Goal: Task Accomplishment & Management: Manage account settings

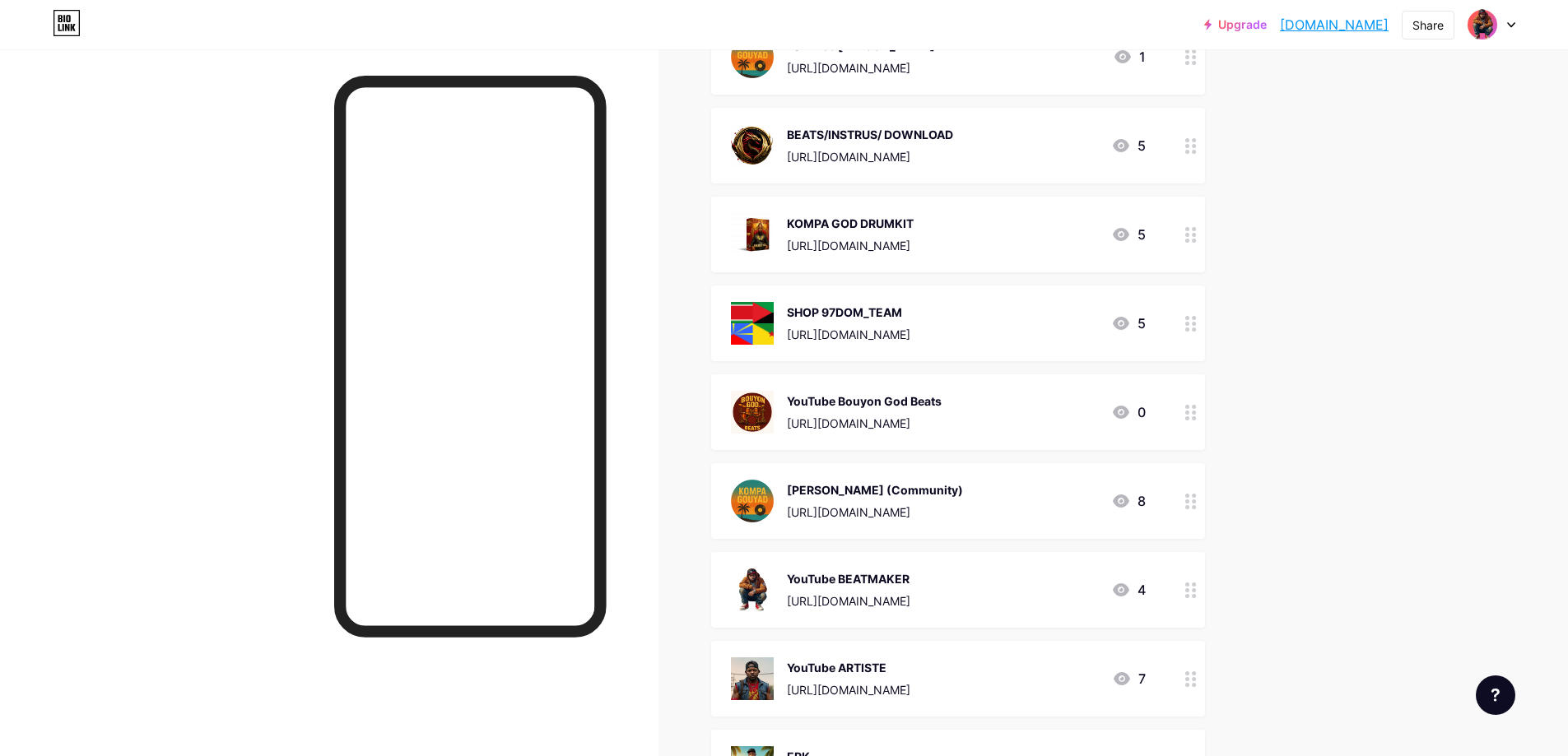
scroll to position [82, 0]
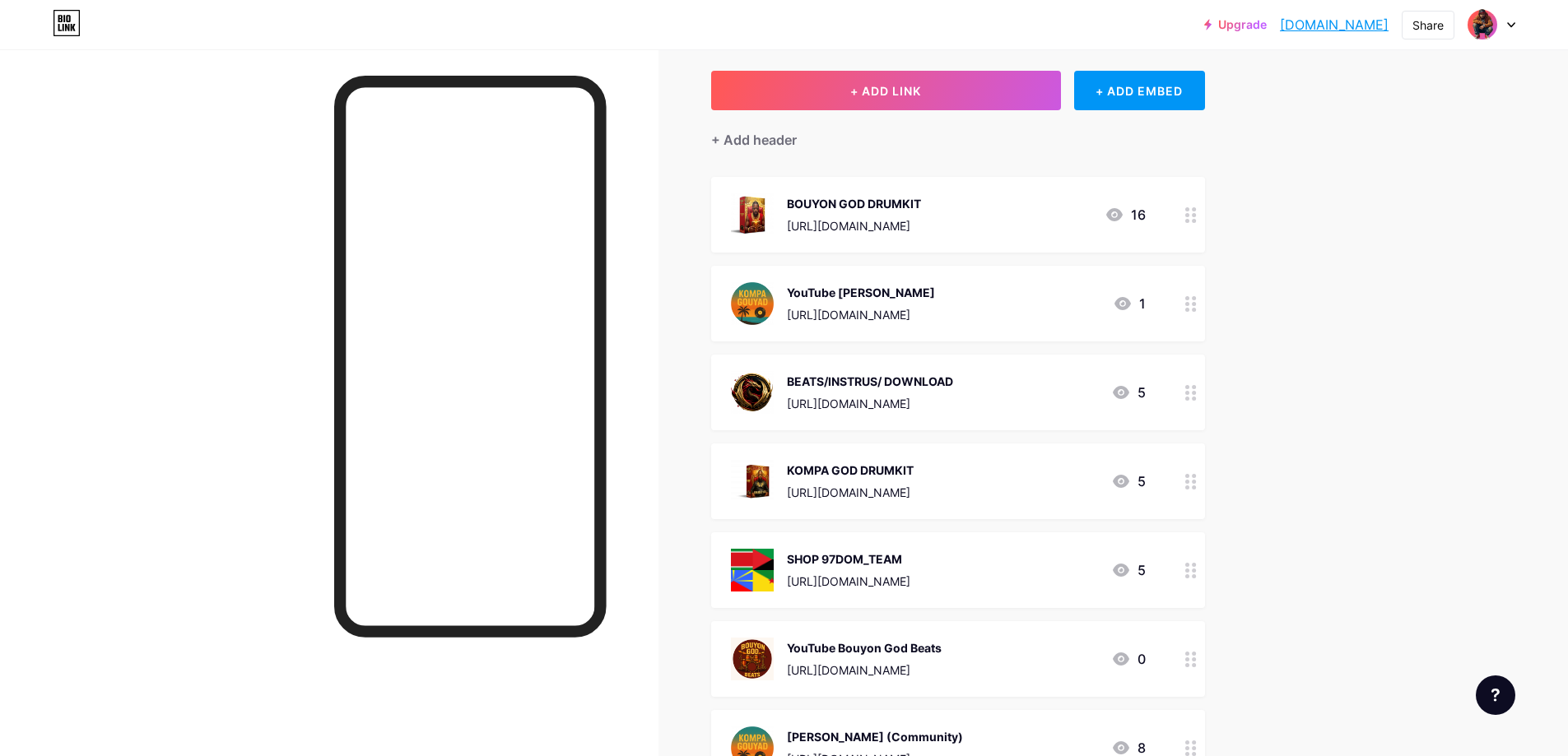
click at [787, 479] on div at bounding box center [1191, 481] width 28 height 76
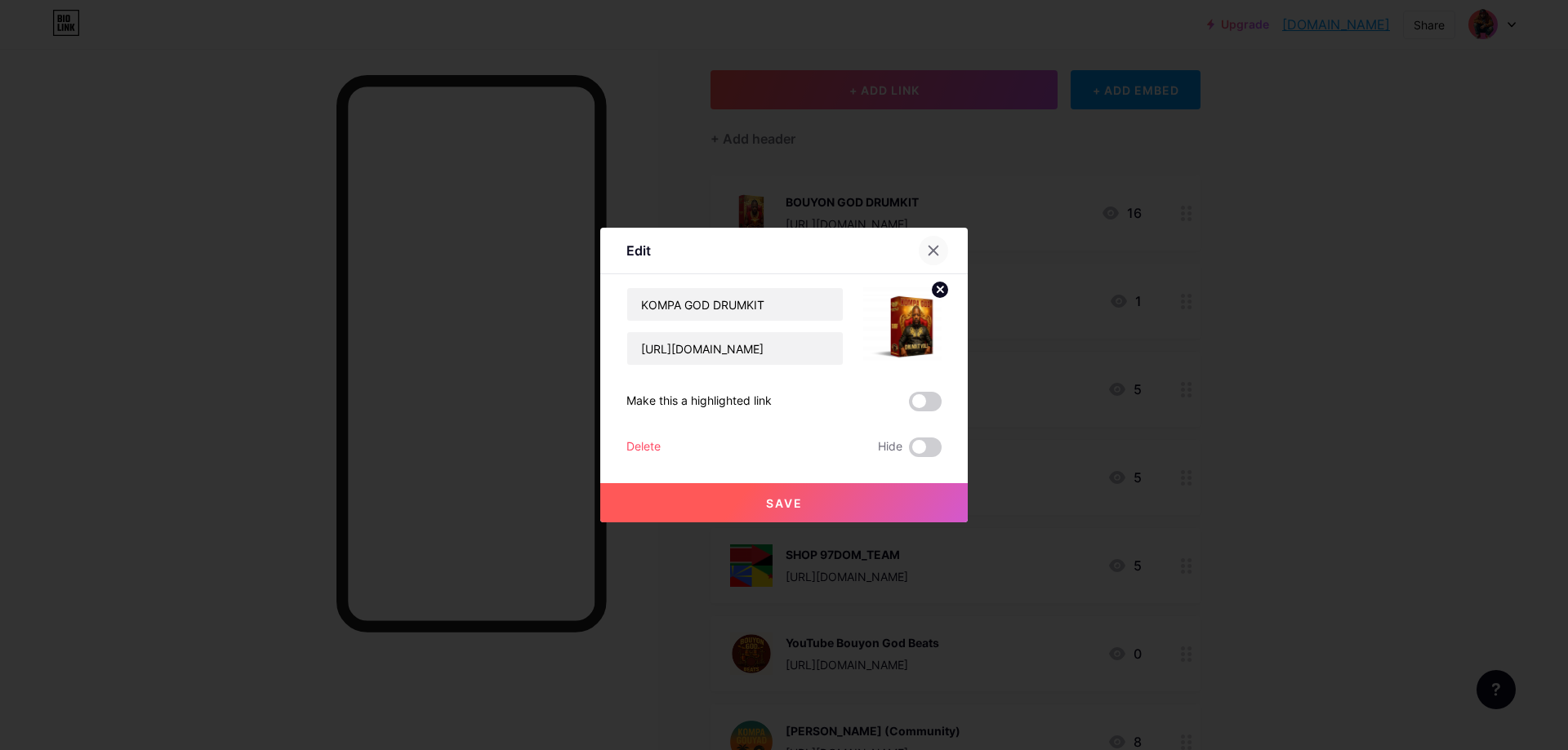
click at [781, 253] on icon at bounding box center [934, 250] width 9 height 9
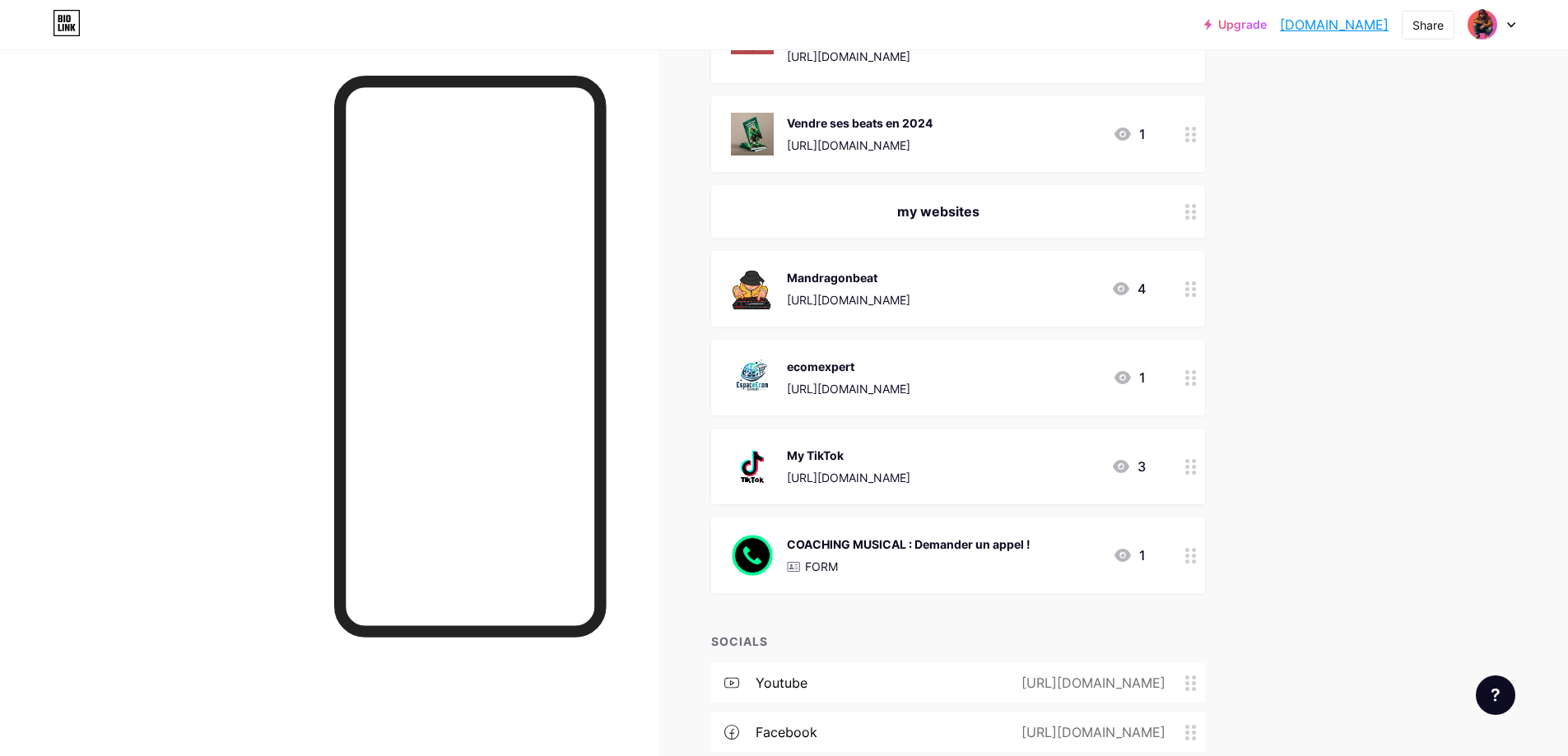
scroll to position [1728, 0]
click at [787, 555] on div "COACHING MUSICAL : Demander un appel ! FORM 1" at bounding box center [958, 556] width 494 height 76
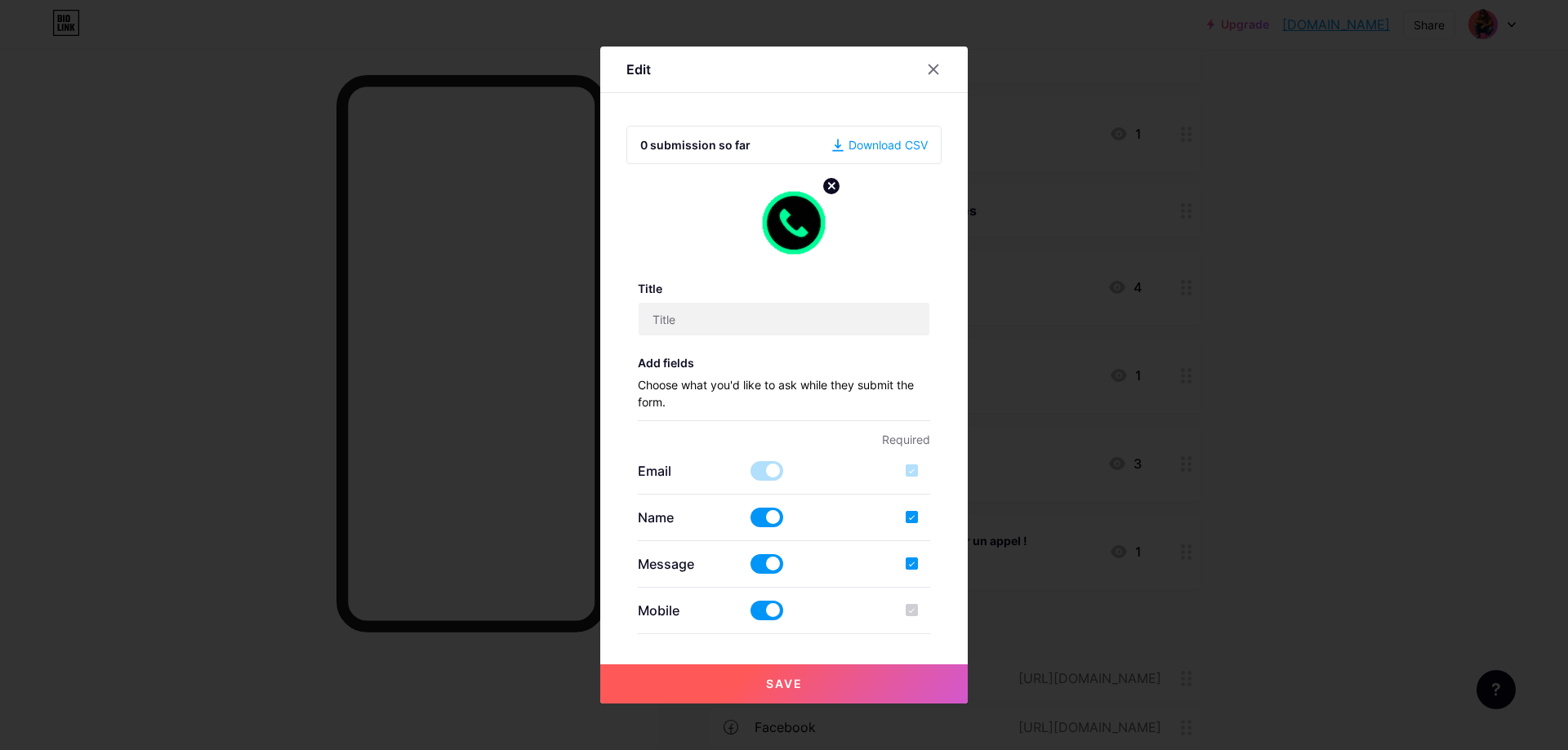
type input "COACHING MUSICAL : Demander un appel !"
checkbox input "true"
type input "contact pour client beats & e-book"
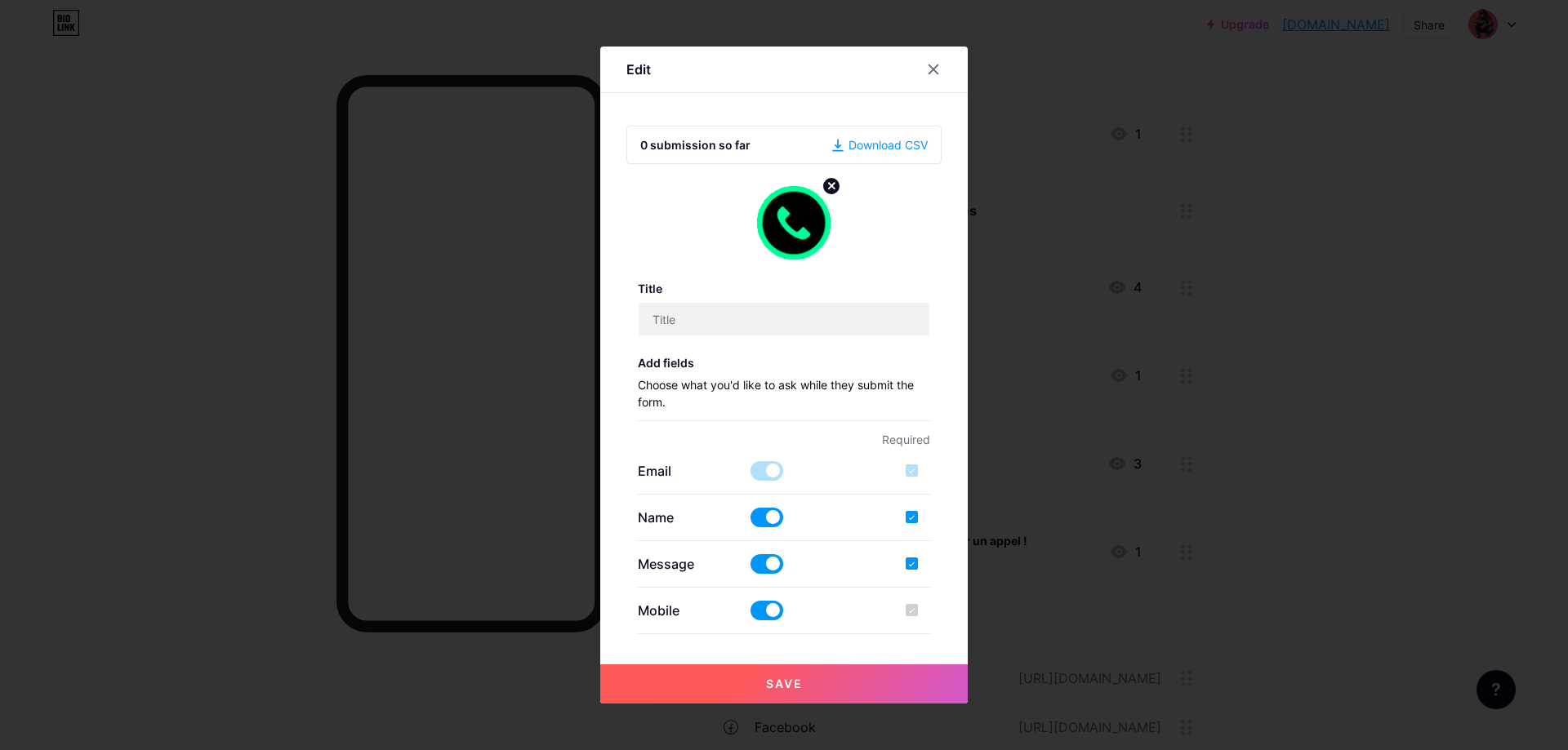
type textarea "Mandragonbeat vous recontactera dans les plus brefs délais, merci pour vôtre pa…"
click at [781, 74] on icon at bounding box center [934, 70] width 9 height 9
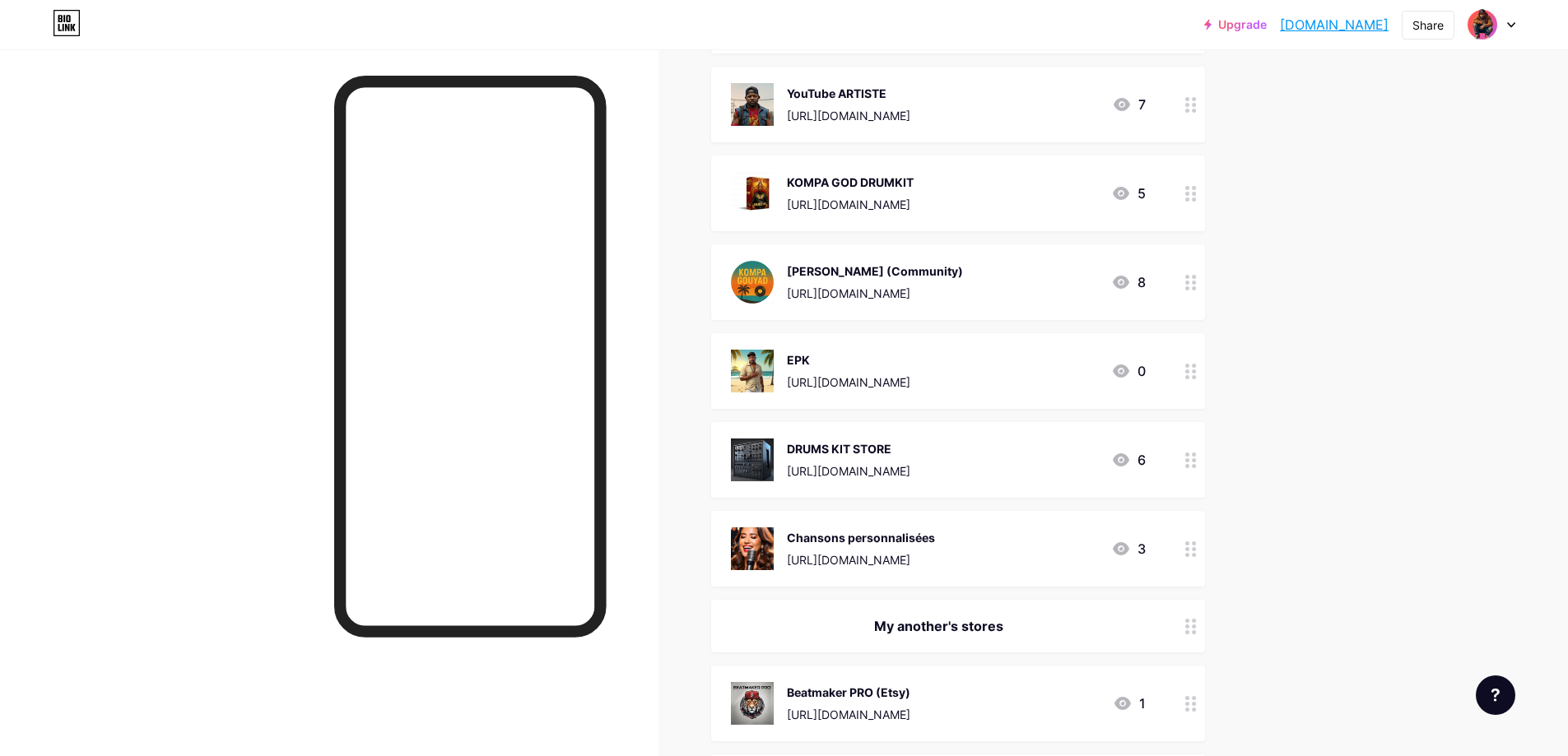
scroll to position [823, 0]
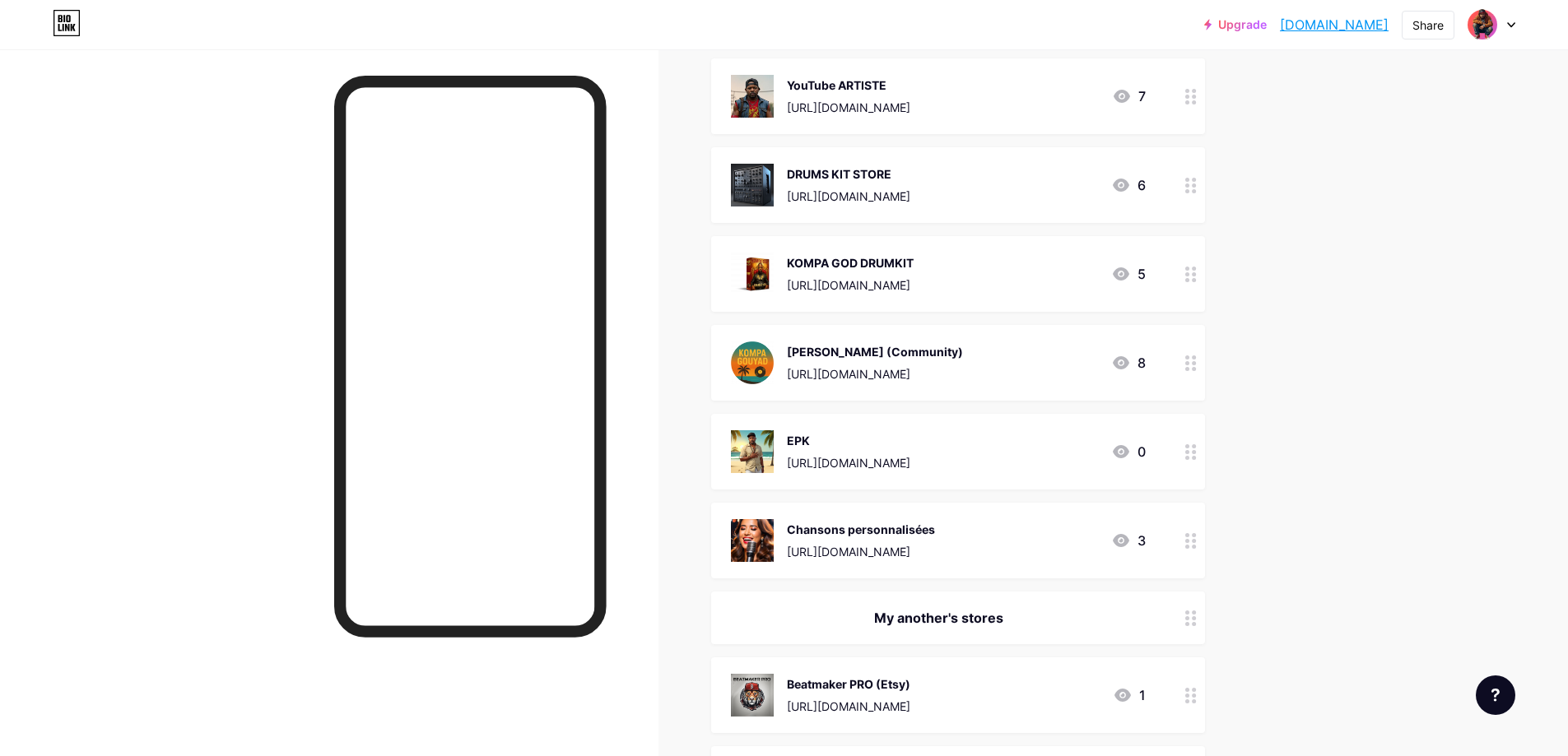
click at [787, 549] on div at bounding box center [1191, 541] width 28 height 76
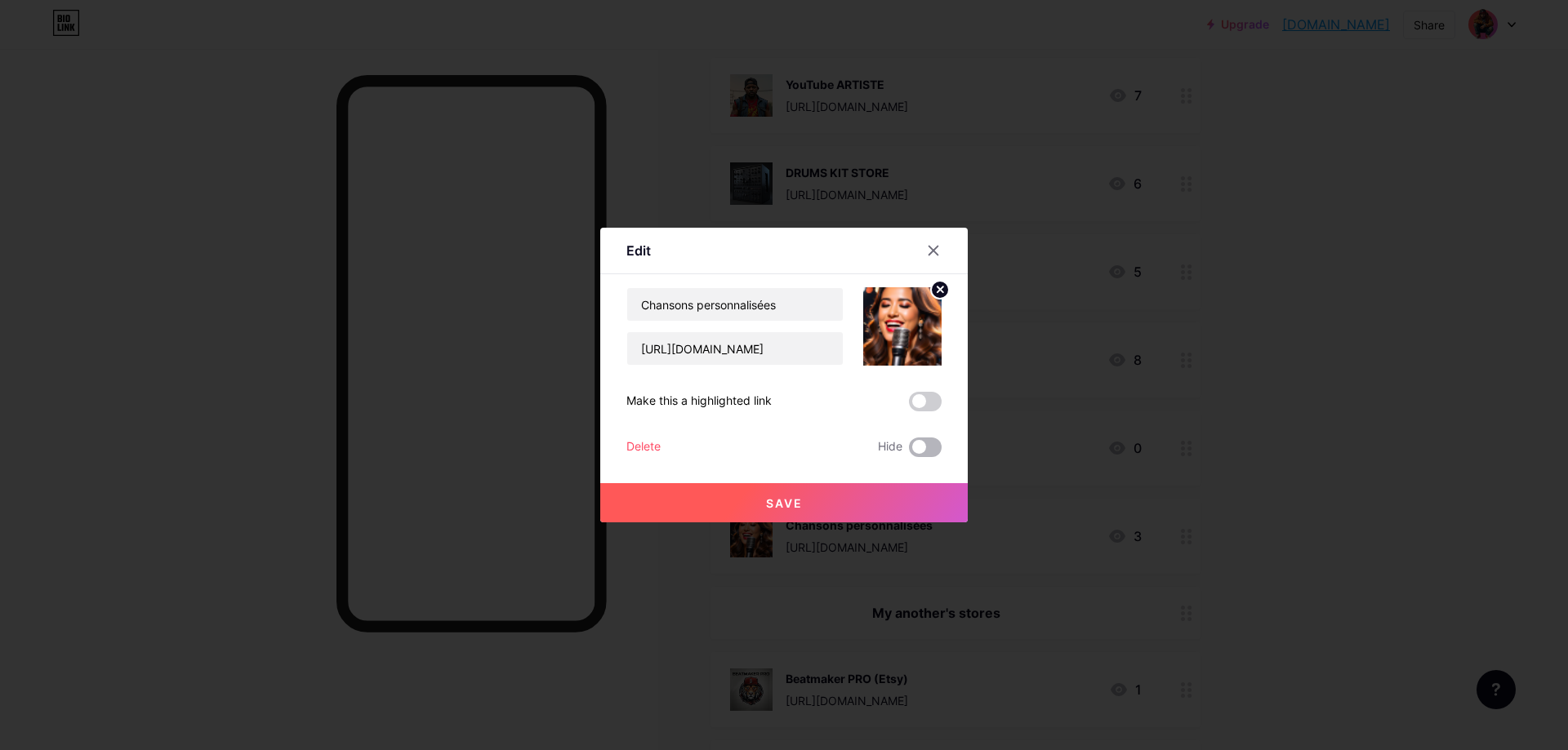
click at [781, 449] on span at bounding box center [925, 447] width 32 height 20
click at [781, 452] on input "checkbox" at bounding box center [909, 452] width 0 height 0
click at [652, 446] on div "Delete" at bounding box center [643, 447] width 34 height 20
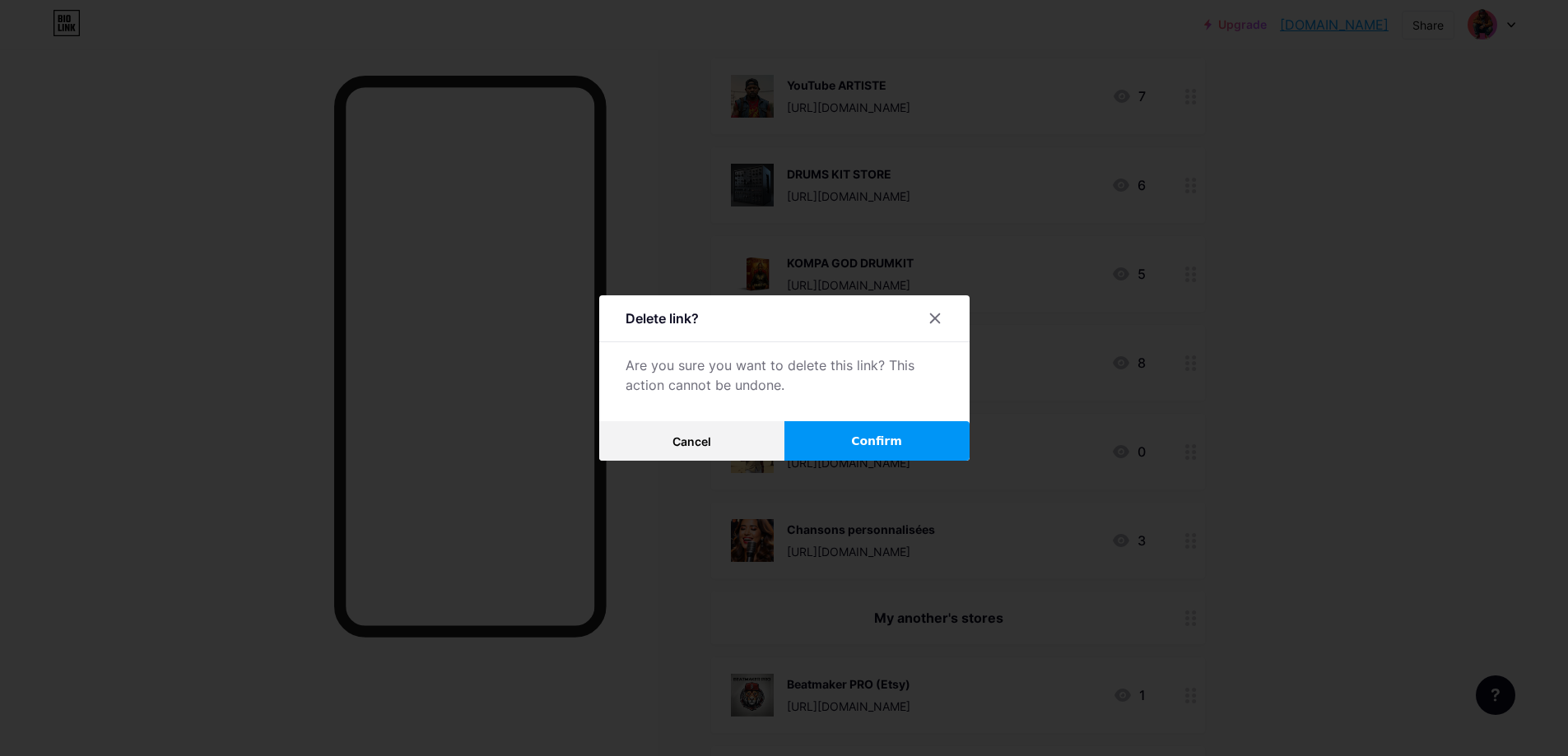
click at [787, 446] on span "Confirm" at bounding box center [877, 441] width 51 height 17
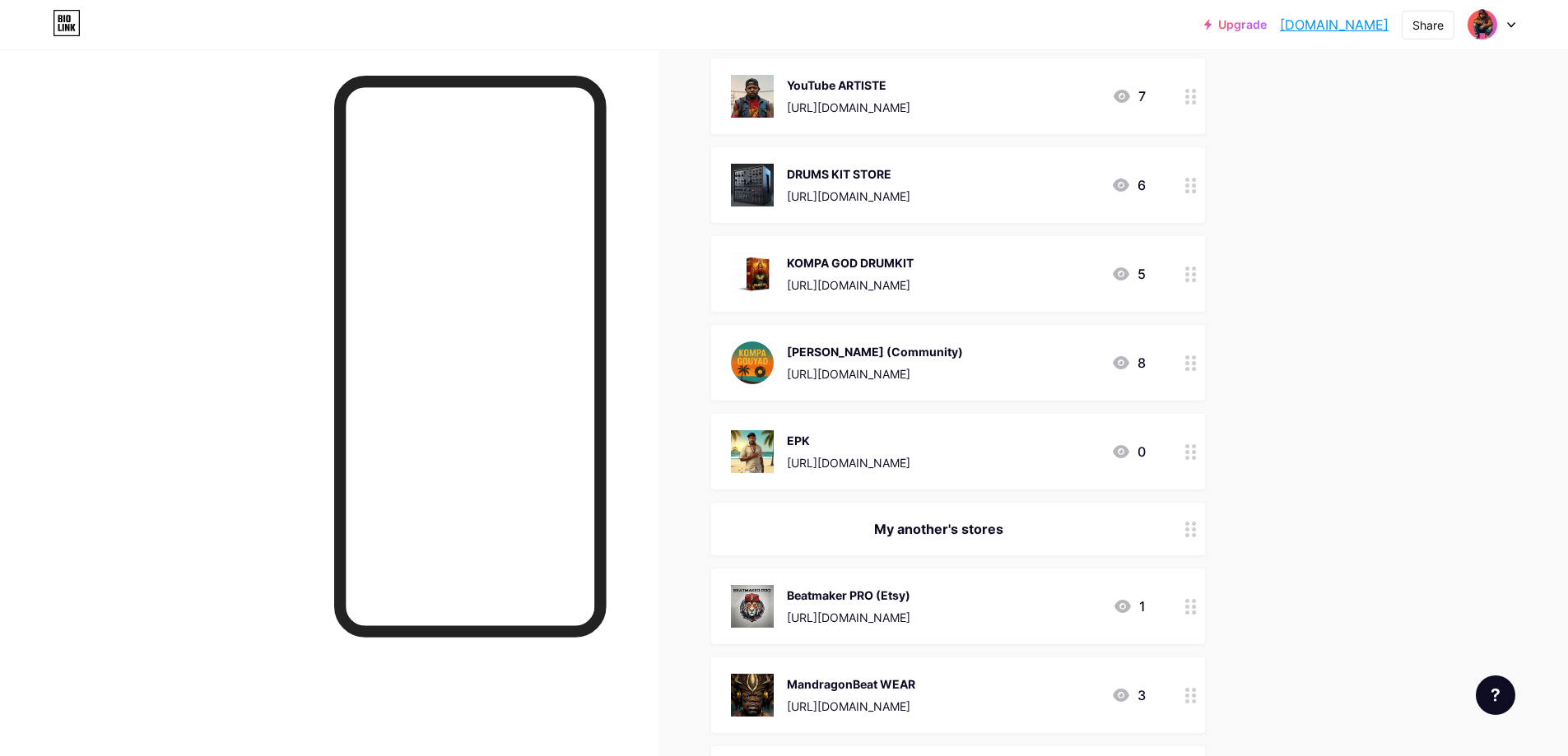
click at [787, 372] on div "[URL][DOMAIN_NAME]" at bounding box center [875, 374] width 176 height 17
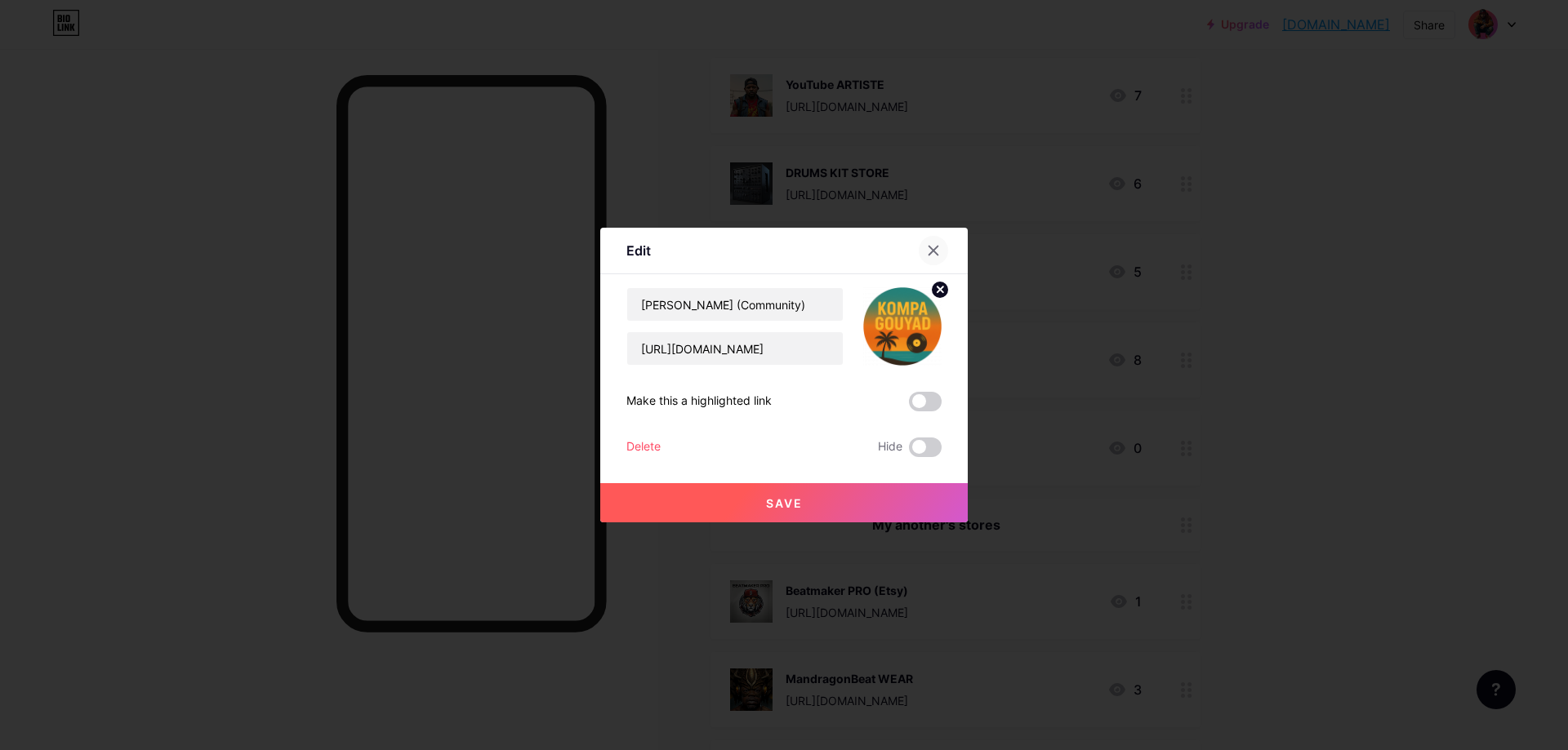
click at [781, 249] on icon at bounding box center [933, 250] width 13 height 13
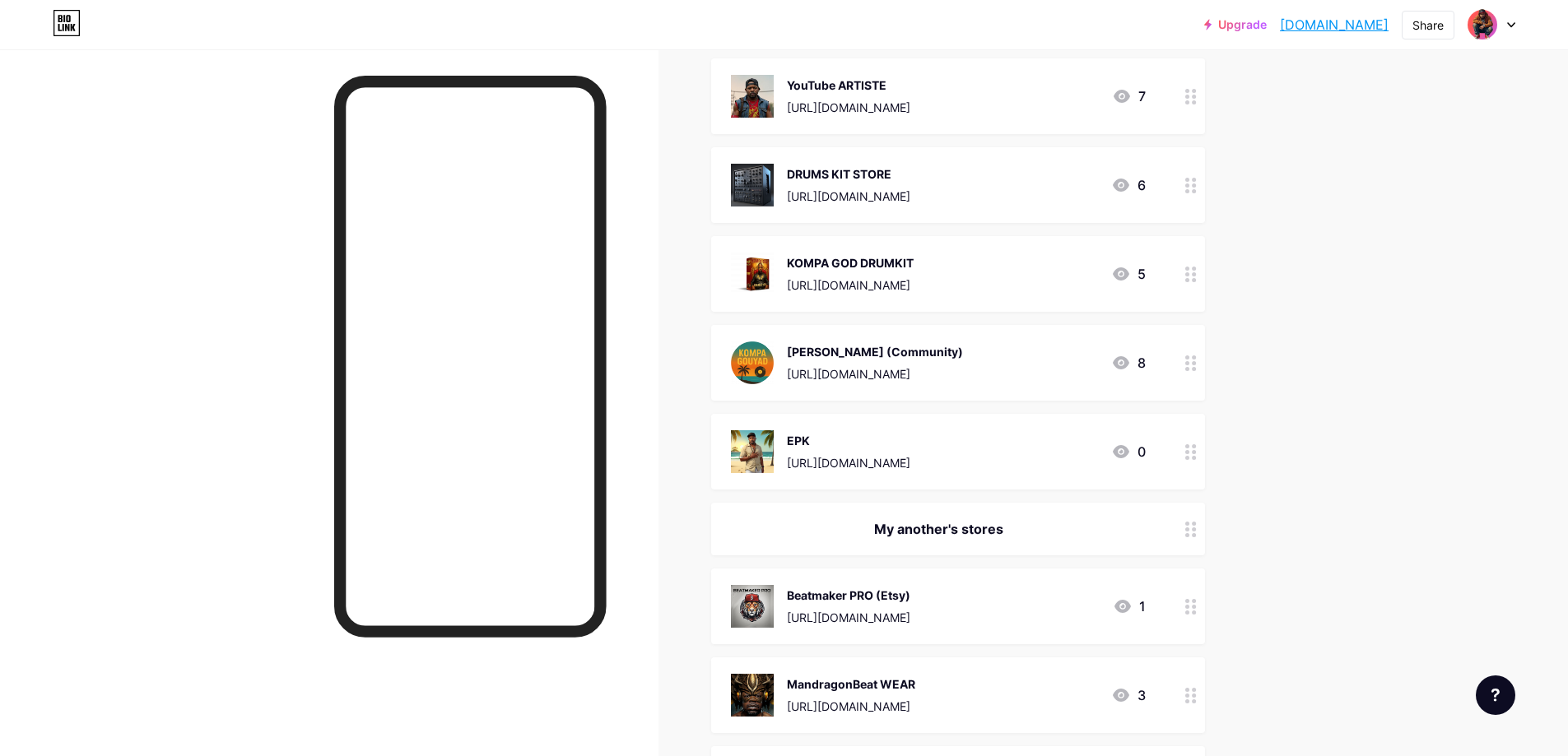
click at [787, 352] on div "[PERSON_NAME] (Community)" at bounding box center [875, 351] width 176 height 17
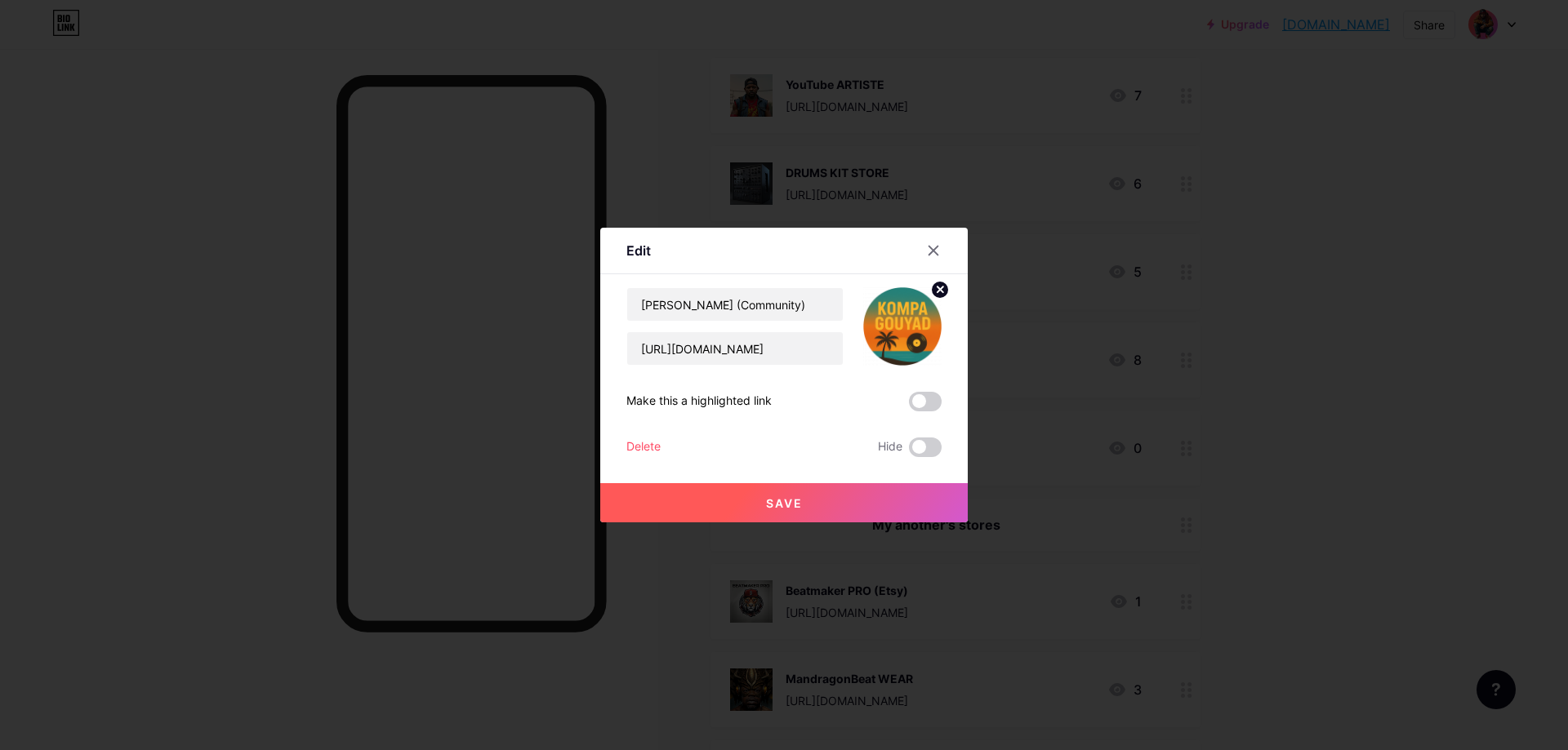
click at [781, 255] on div at bounding box center [934, 251] width 29 height 29
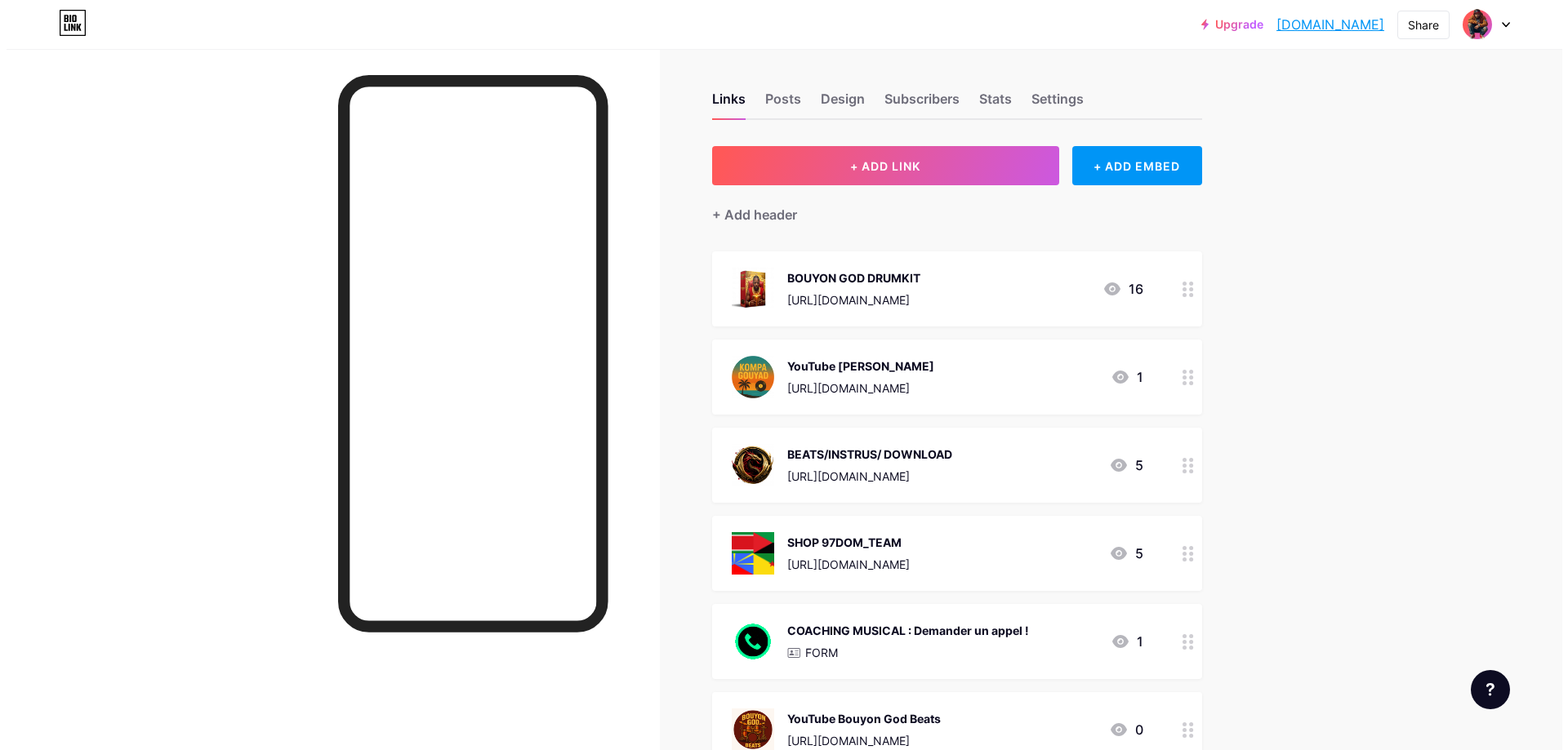
scroll to position [0, 0]
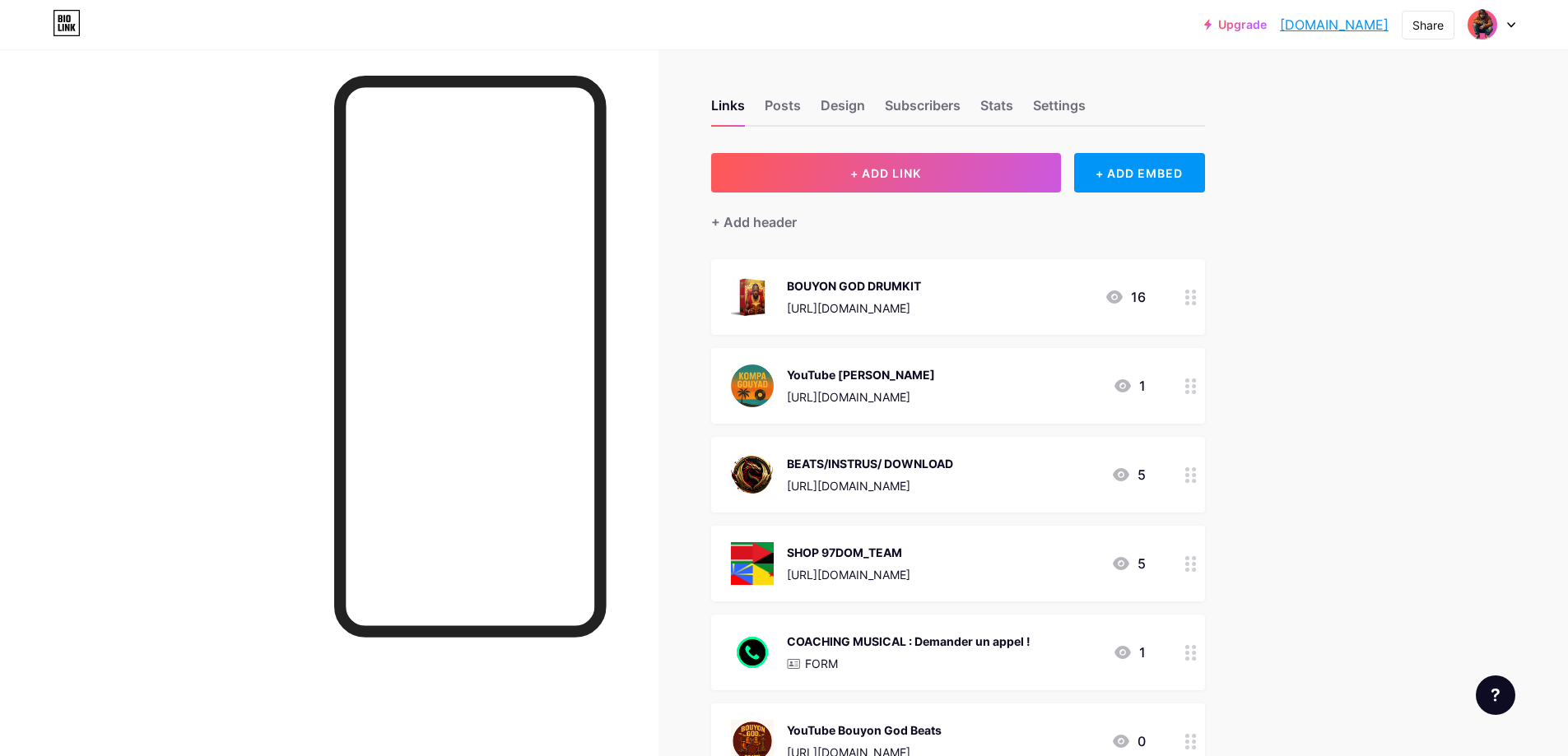
click at [787, 303] on icon at bounding box center [1191, 297] width 12 height 16
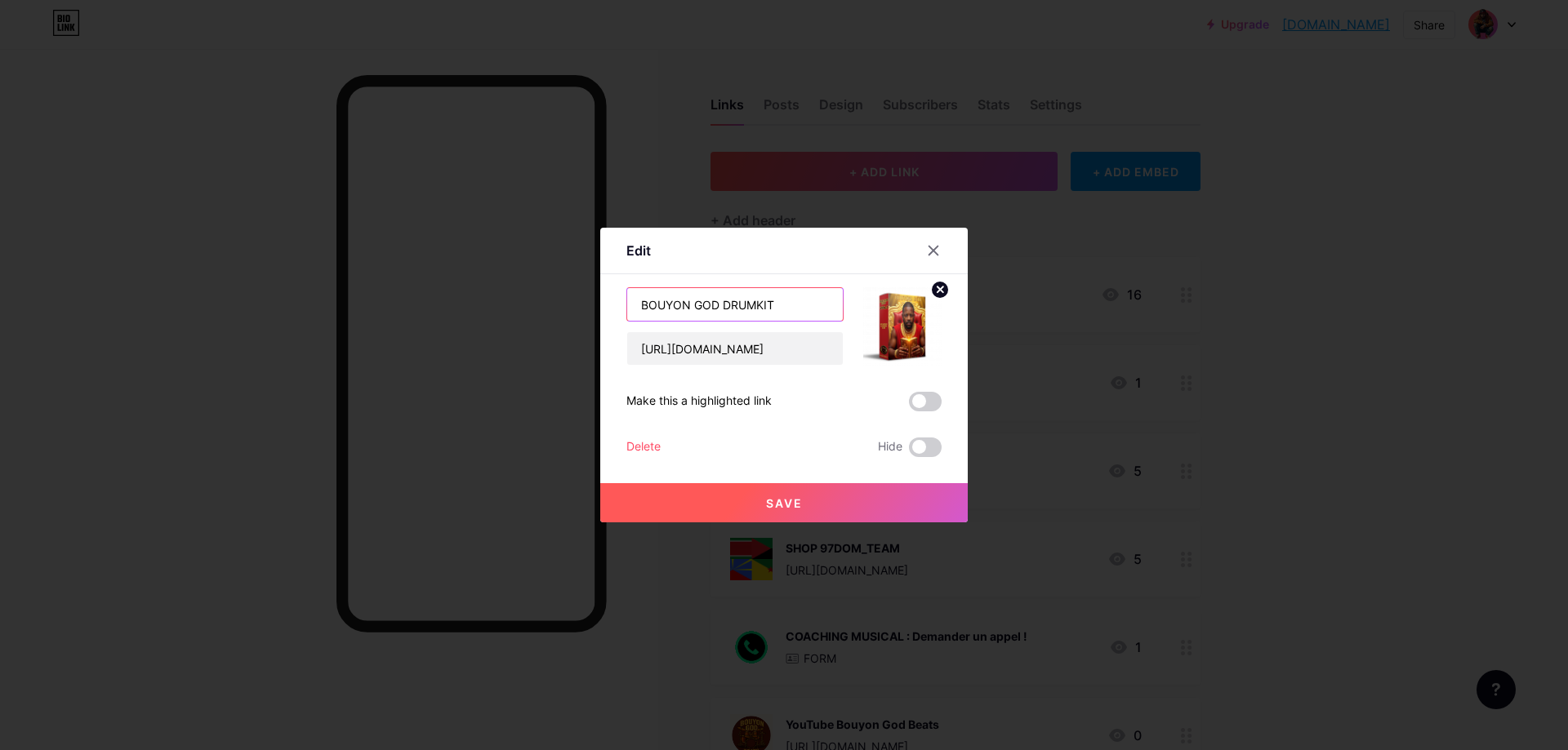
drag, startPoint x: 781, startPoint y: 305, endPoint x: 621, endPoint y: 305, distance: 160.0
click at [621, 305] on div "Edit Content YouTube Play YouTube video without leaving your page. ADD Vimeo Pl…" at bounding box center [784, 375] width 368 height 295
paste input "🎧 Télécharge le BOUYON GOD DRUMKIT Vol.1"
type input "🎧 Télécharge le BOUYON GOD DRUMKIT Vol.1"
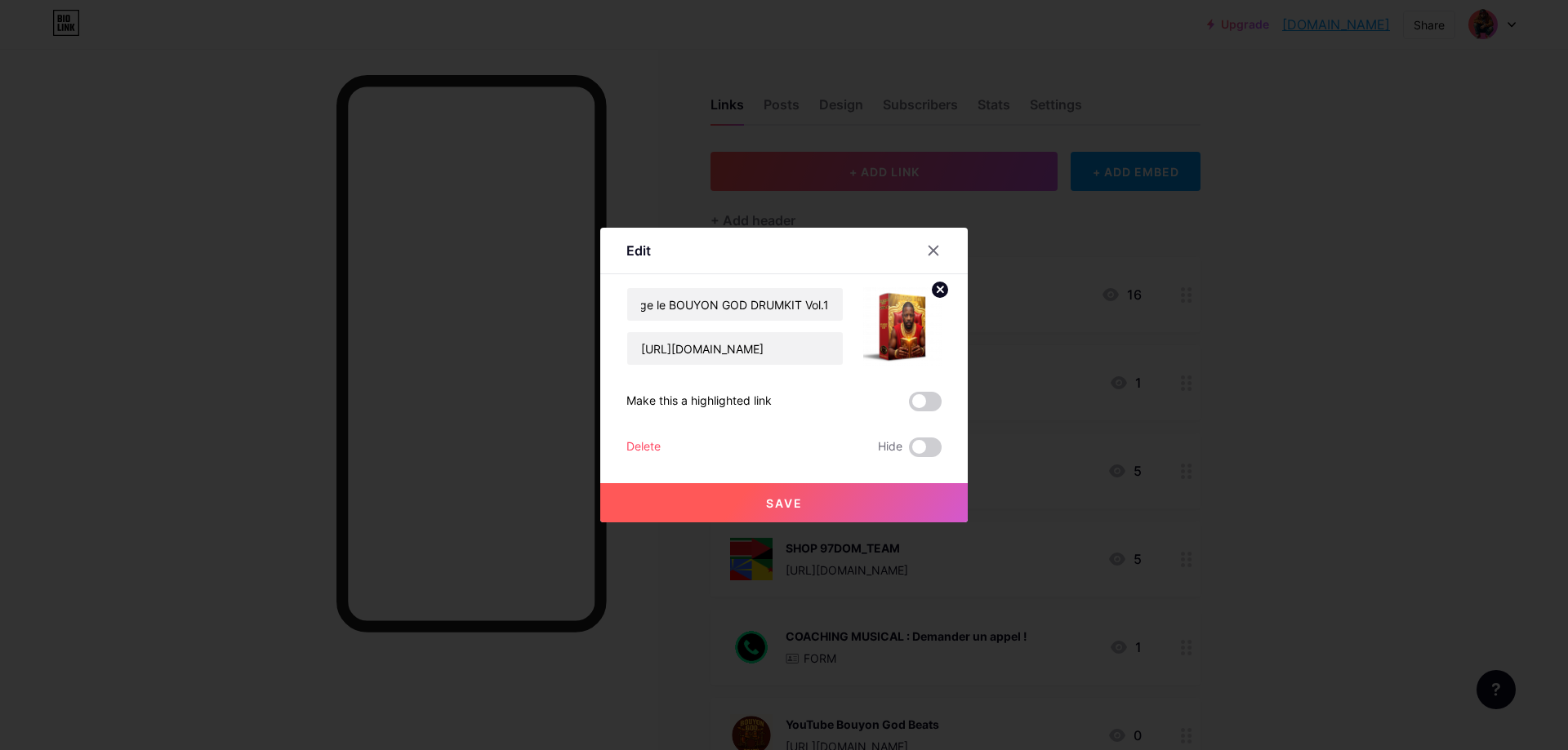
click at [781, 501] on span "Save" at bounding box center [784, 503] width 36 height 14
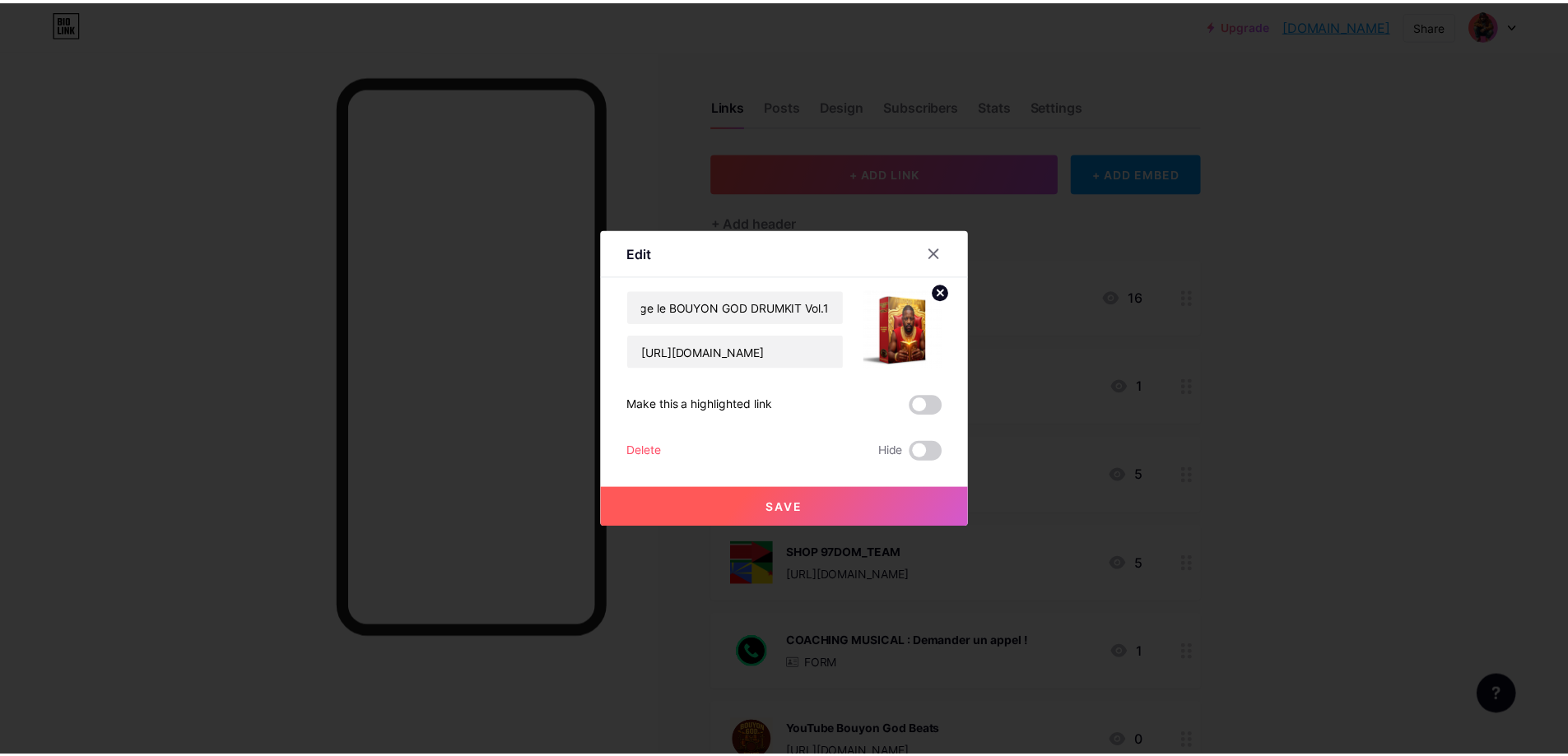
scroll to position [0, 0]
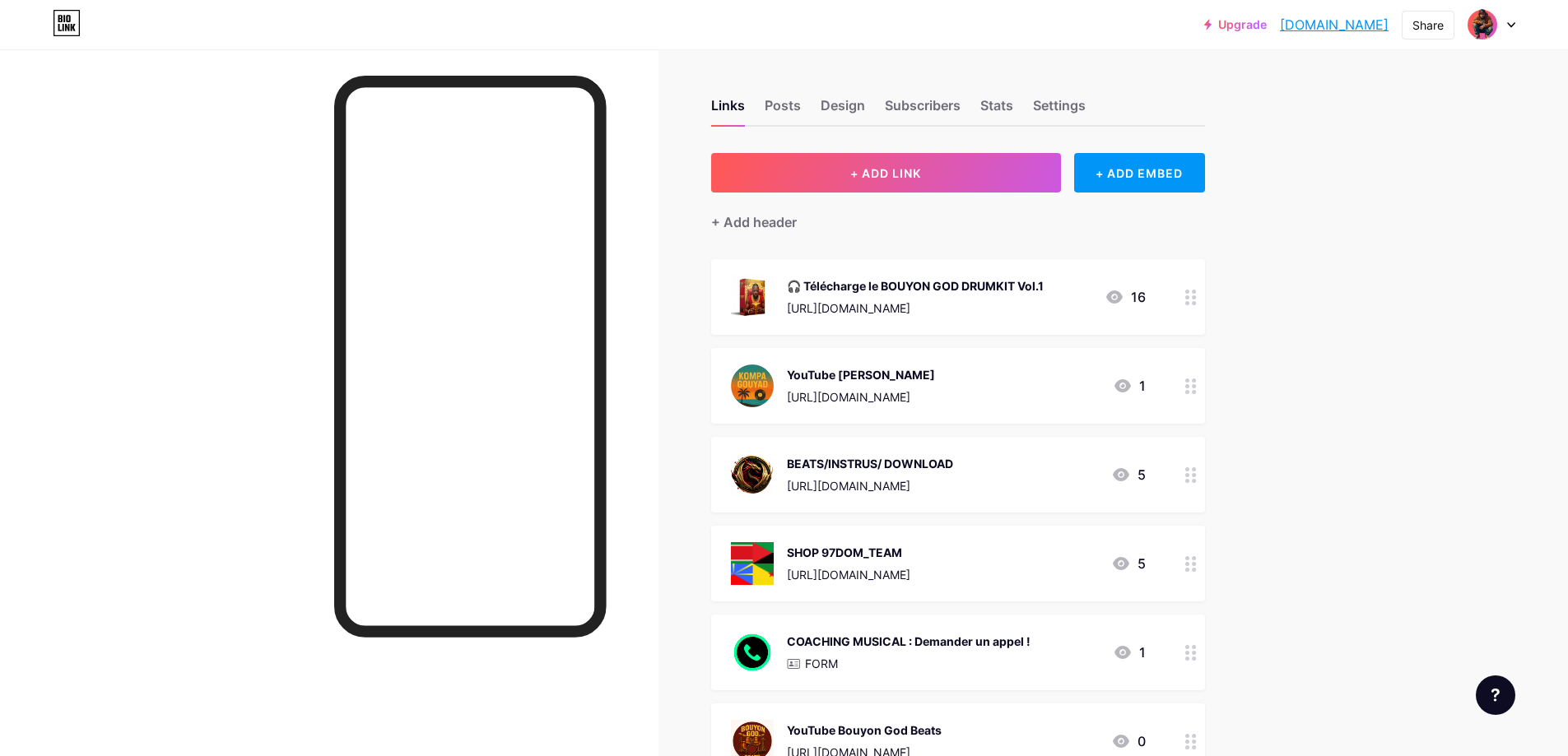
click at [787, 663] on div at bounding box center [1191, 652] width 28 height 76
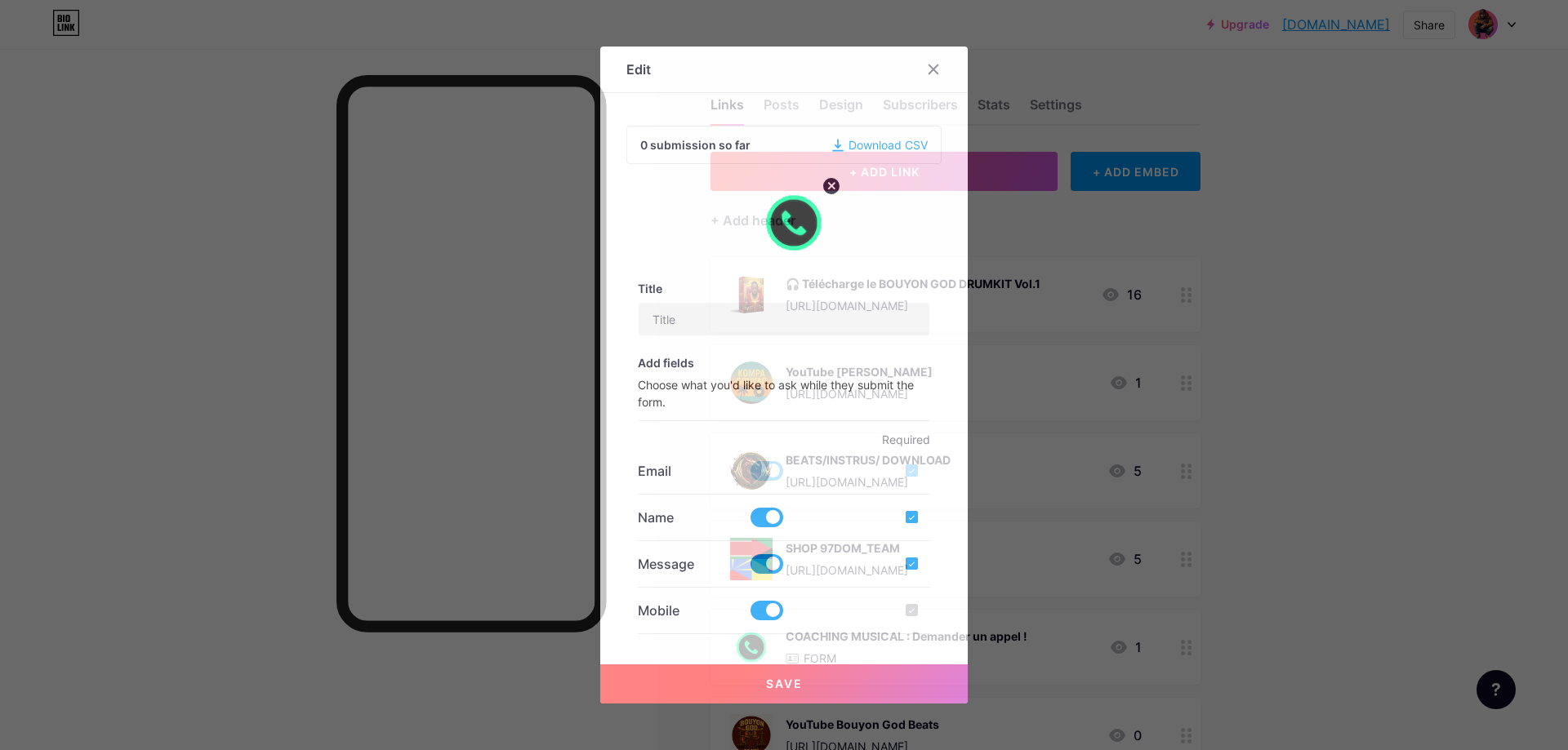
type input "COACHING MUSICAL : Demander un appel !"
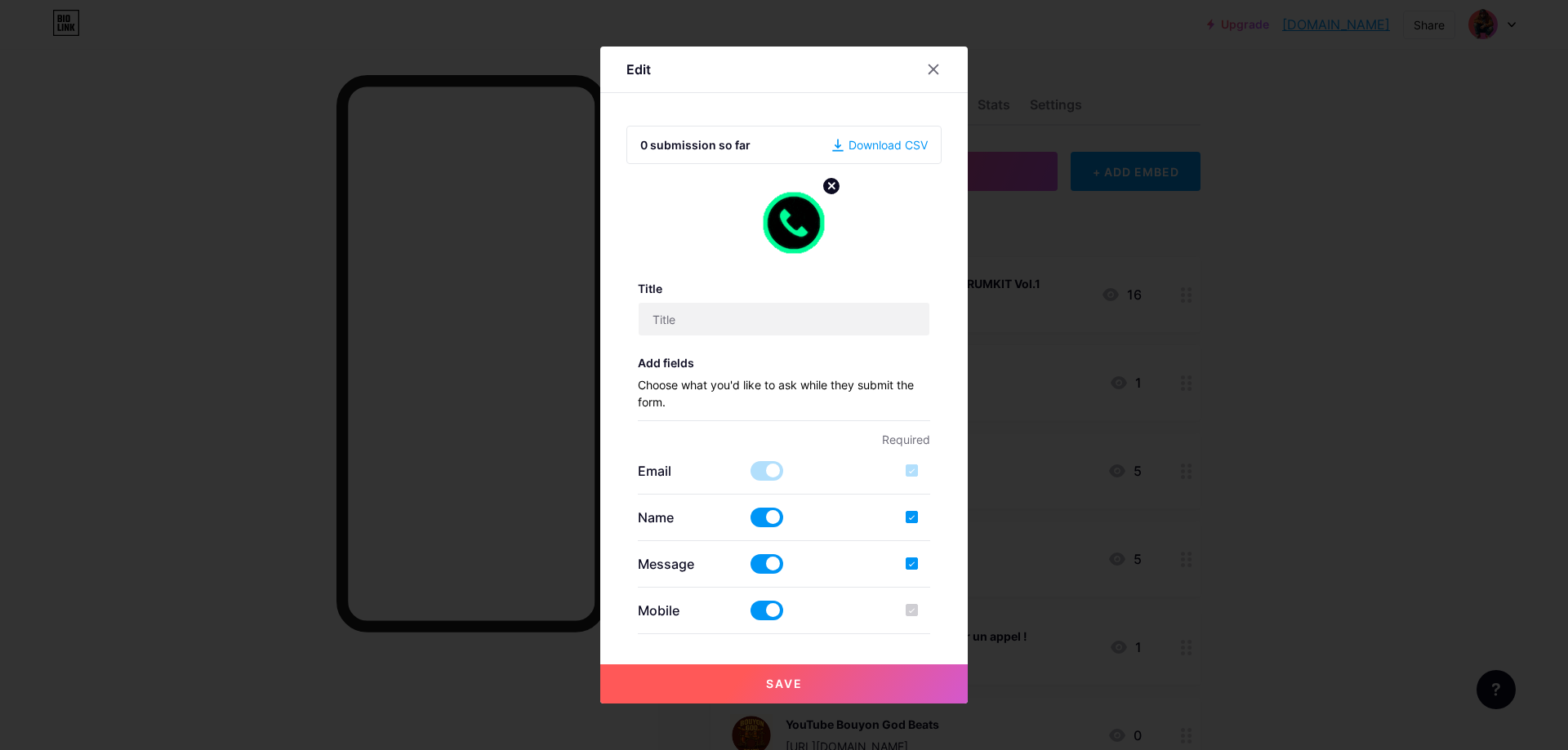
checkbox input "true"
type input "contact pour client beats & e-book"
type textarea "Mandragonbeat vous recontactera dans les plus brefs délais, merci pour vôtre pa…"
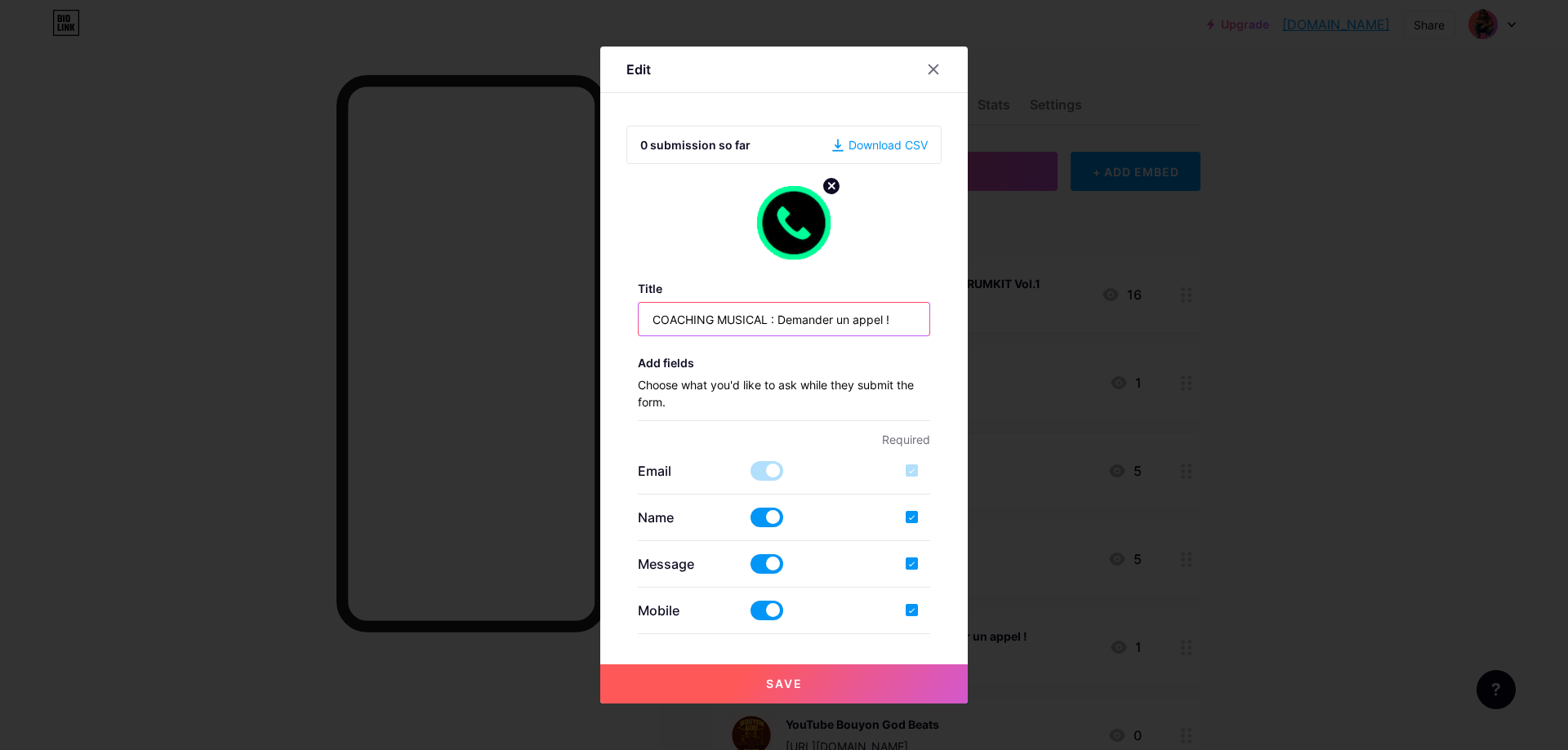
drag, startPoint x: 901, startPoint y: 320, endPoint x: 667, endPoint y: 323, distance: 234.0
click at [585, 324] on div "Edit 0 submission so far Download CSV Title COACHING MUSICAL : Demander un appe…" at bounding box center [784, 375] width 1568 height 750
paste input "Réserve ton coaching avec MandragonBeat"
type input "Réserve ton coaching avec MandragonBeat"
click at [758, 677] on button "Save" at bounding box center [784, 684] width 368 height 39
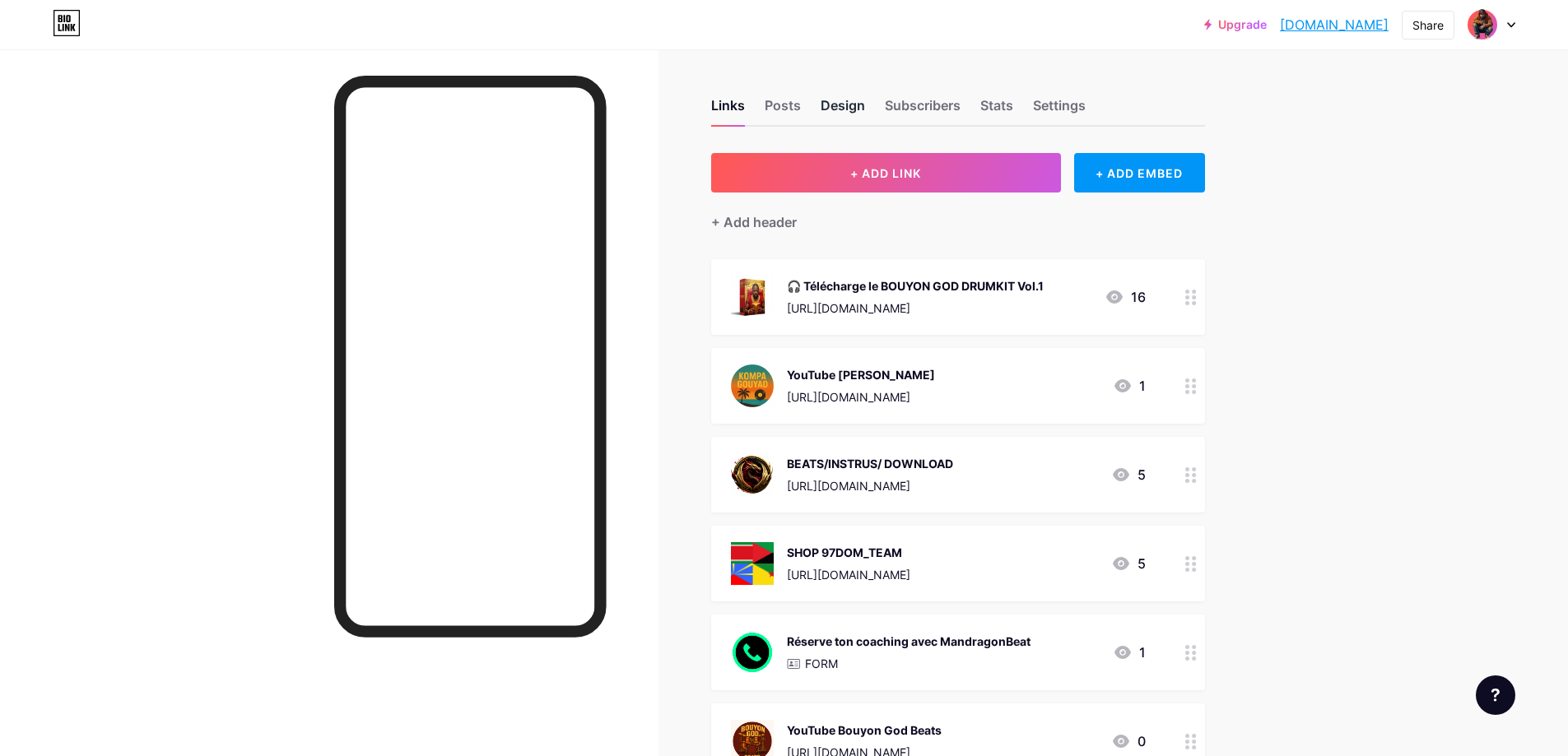
click at [787, 106] on div "Design" at bounding box center [842, 111] width 44 height 30
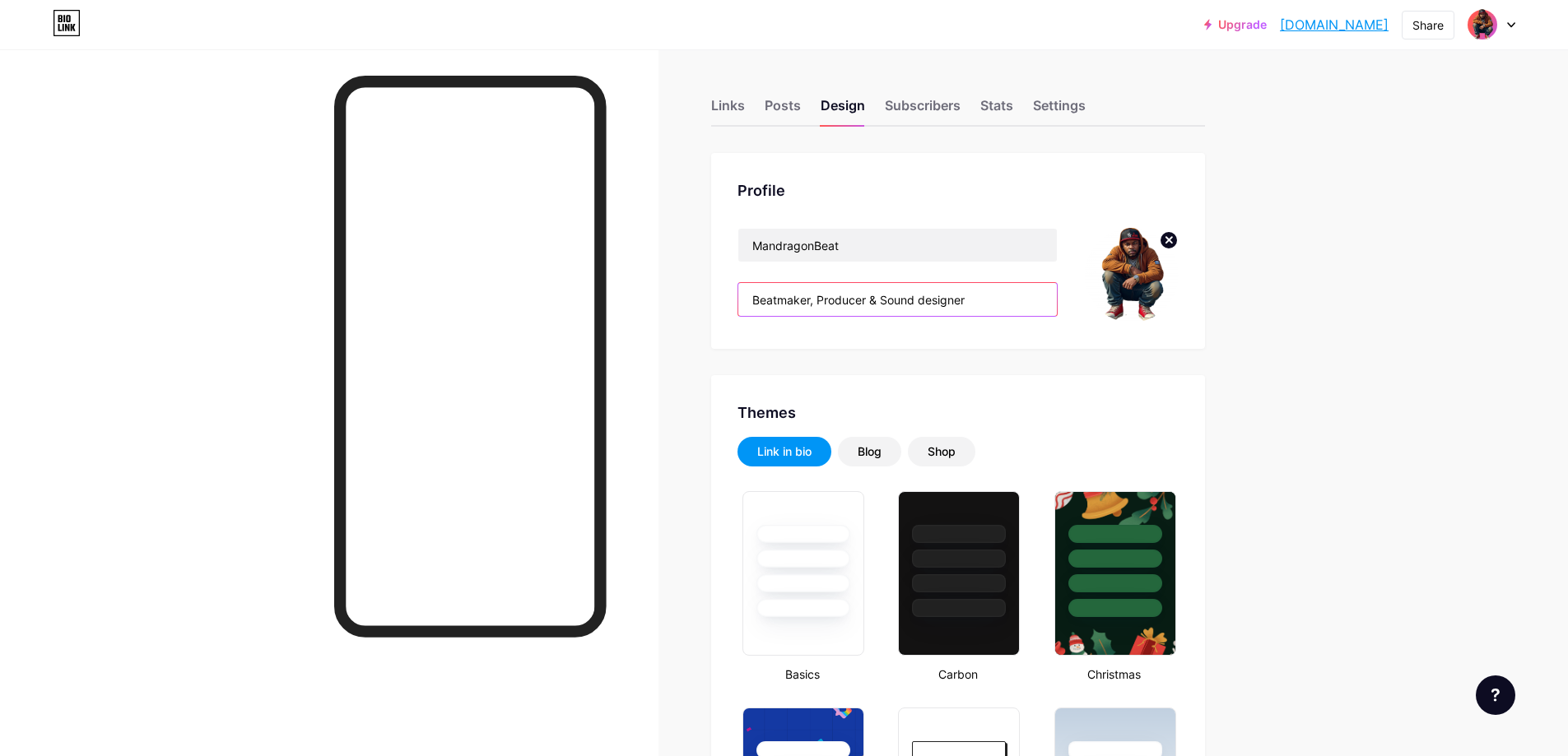
drag, startPoint x: 982, startPoint y: 297, endPoint x: 733, endPoint y: 298, distance: 249.0
click at [730, 298] on div "Profile MandragonBeat Beatmaker, Producer & Sound designer" at bounding box center [958, 251] width 494 height 196
paste input "🎵 Créateur du son [PERSON_NAME] & BOUYON nouvelle génération."
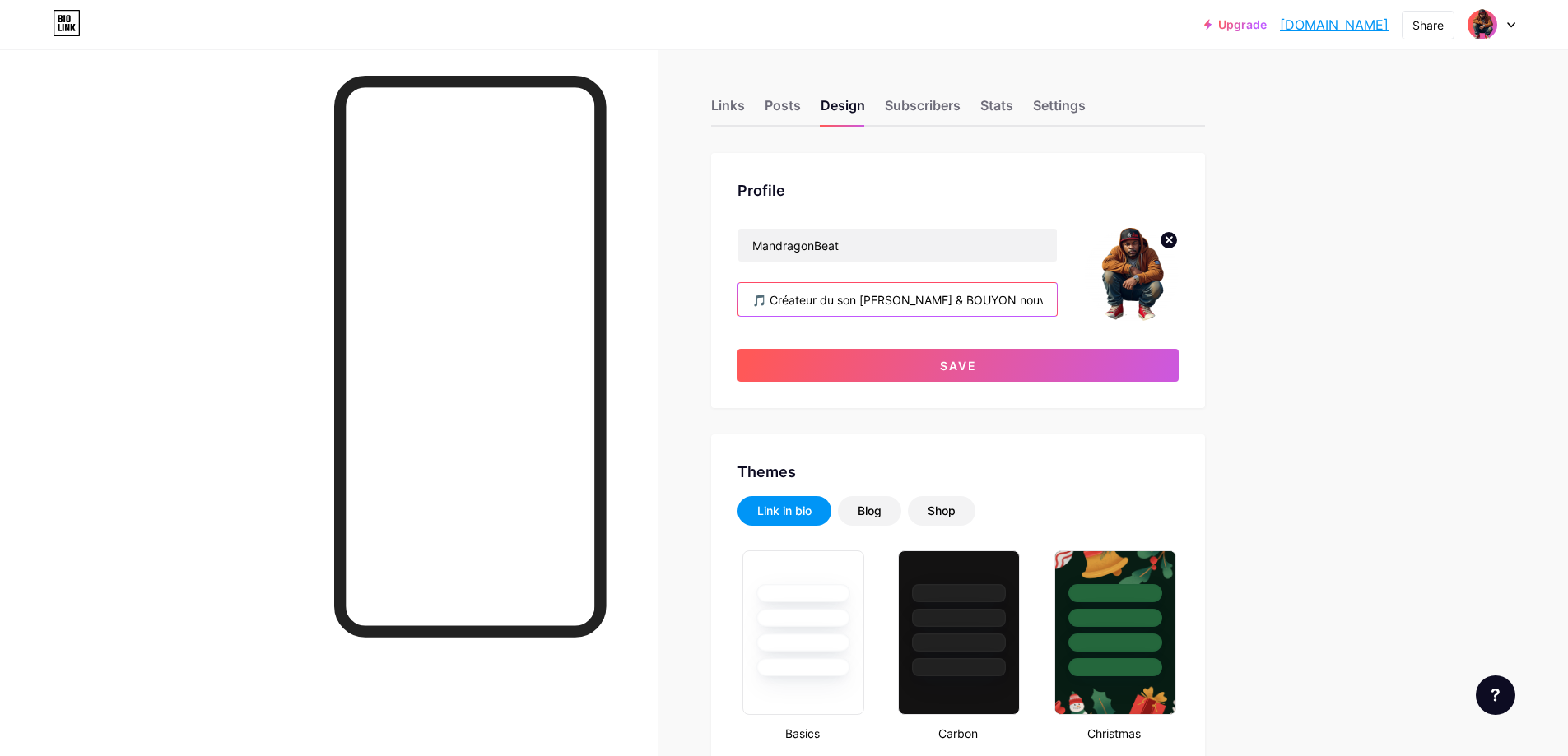
scroll to position [0, 89]
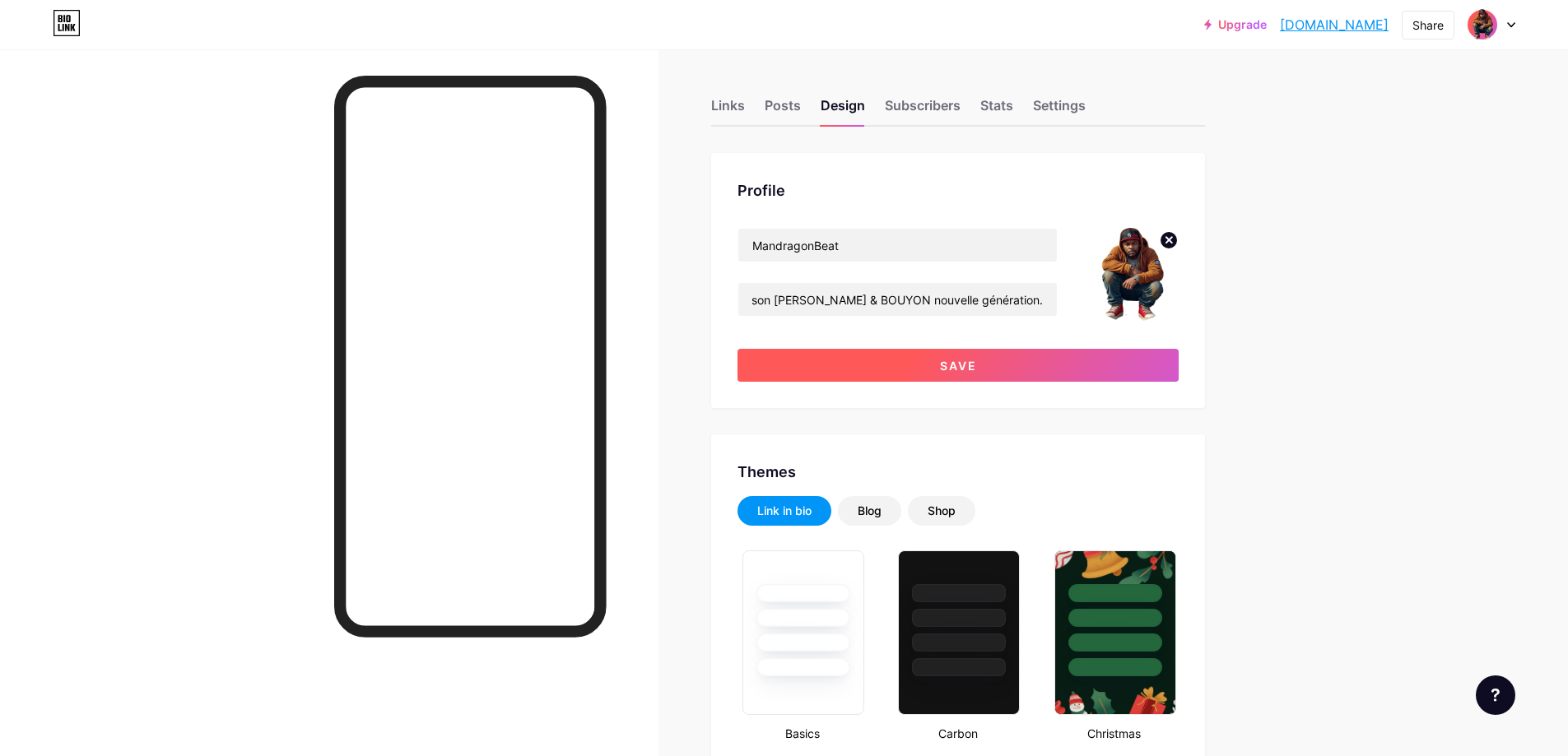
click at [787, 353] on button "Save" at bounding box center [958, 365] width 441 height 33
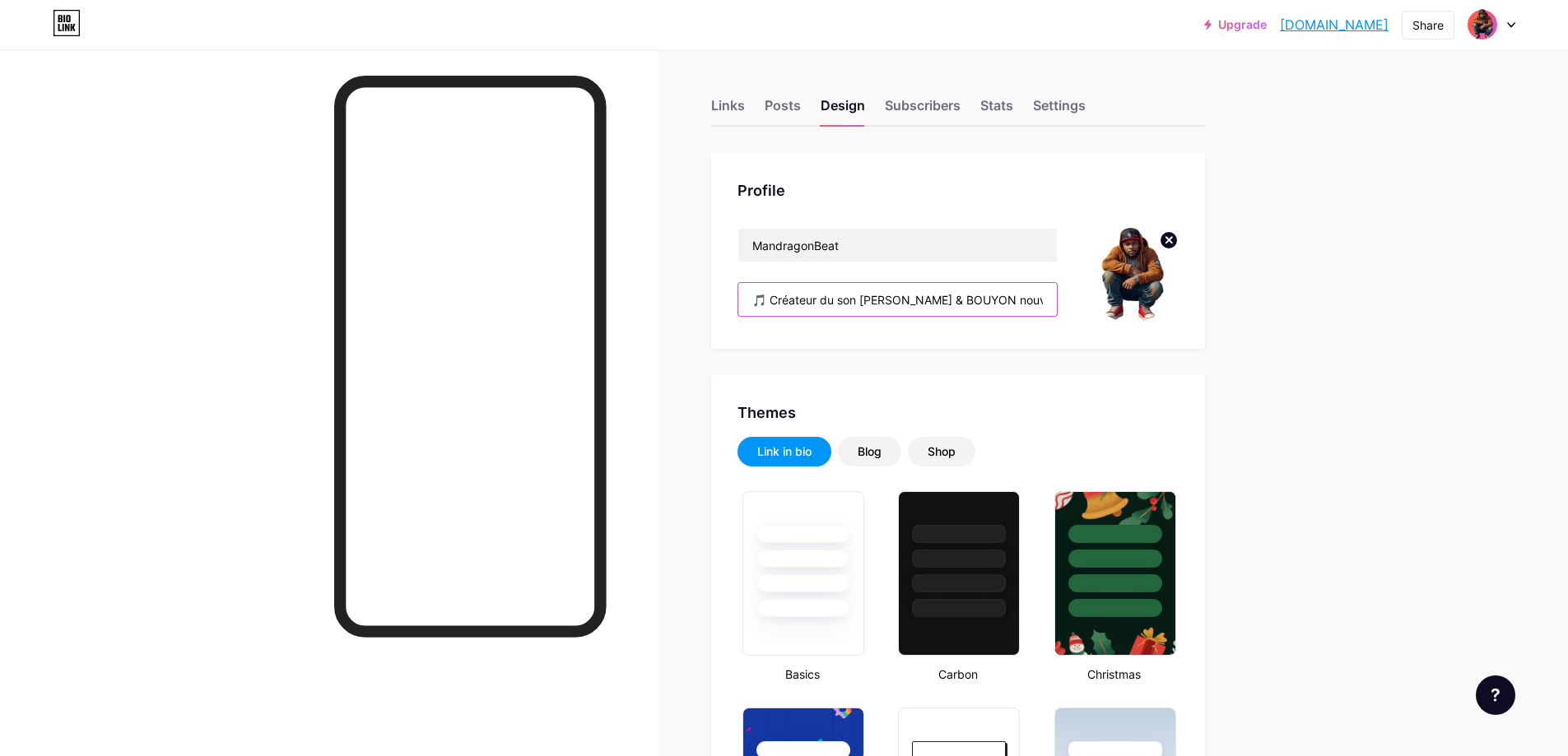
click at [787, 307] on input "🎵 Créateur du son [PERSON_NAME] & BOUYON nouvelle génération." at bounding box center [898, 298] width 318 height 33
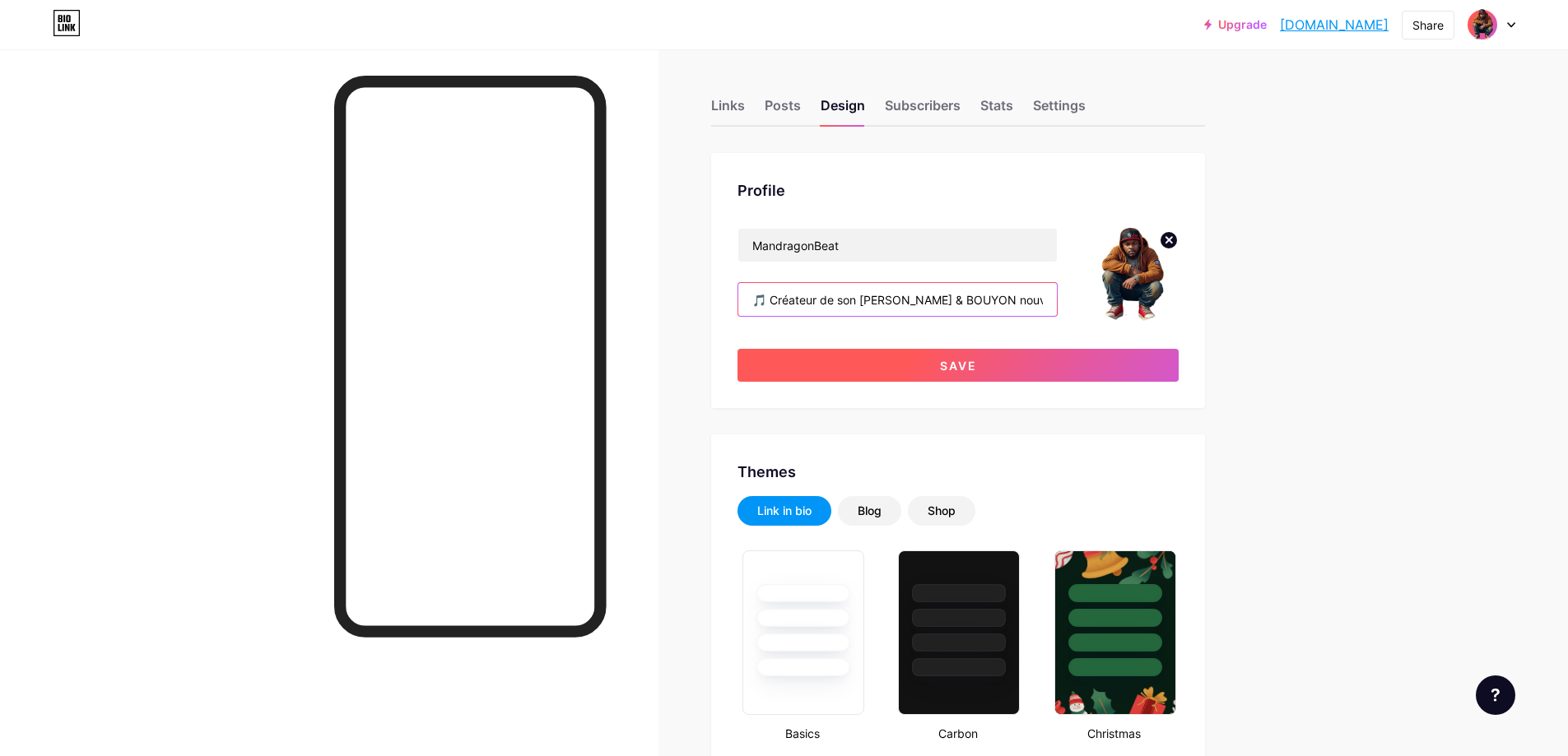
type input "🎵 Créateur de son [PERSON_NAME] & BOUYON nouvelle génération."
click at [787, 357] on button "Save" at bounding box center [958, 365] width 441 height 33
